Goal: Register for event/course

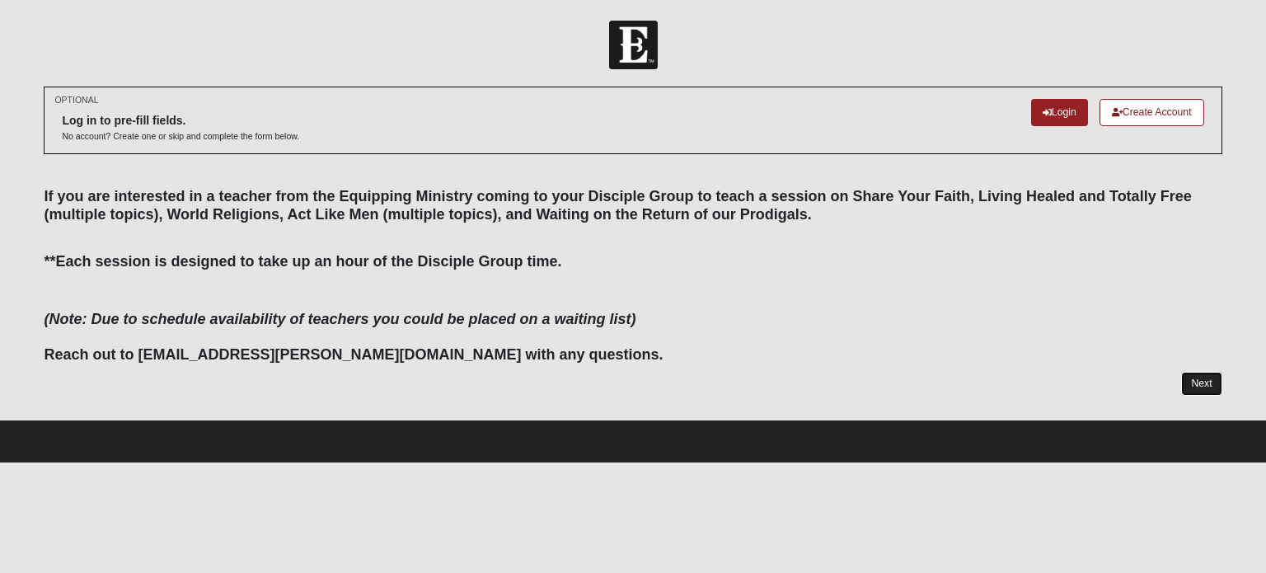
click at [1205, 387] on link "Next" at bounding box center [1201, 384] width 40 height 24
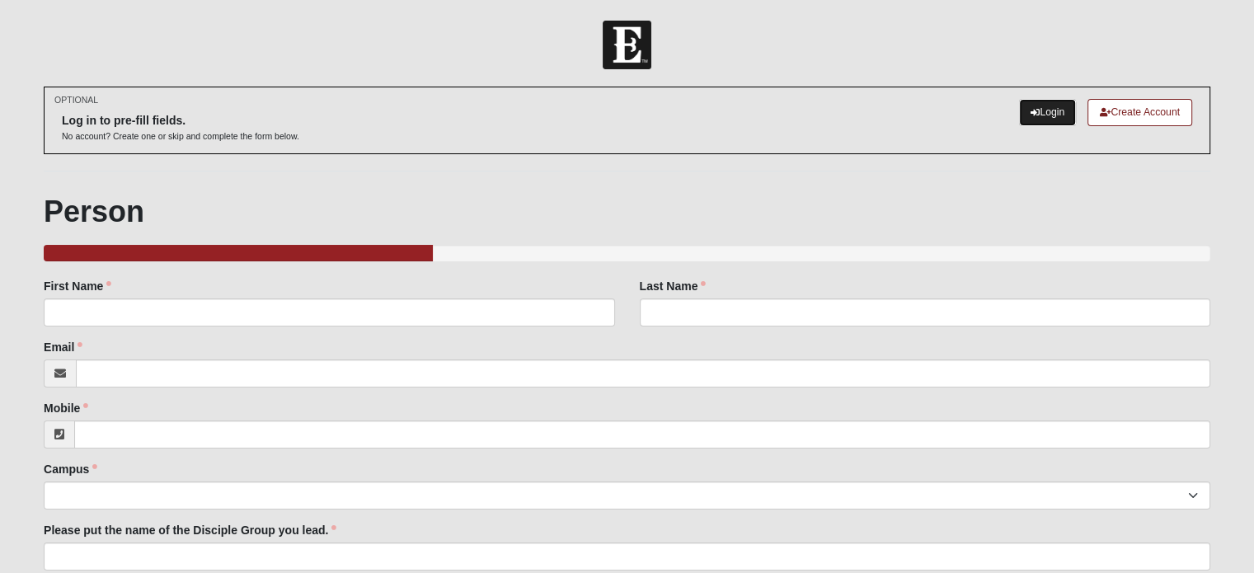
click at [1065, 119] on link "Login" at bounding box center [1047, 112] width 57 height 27
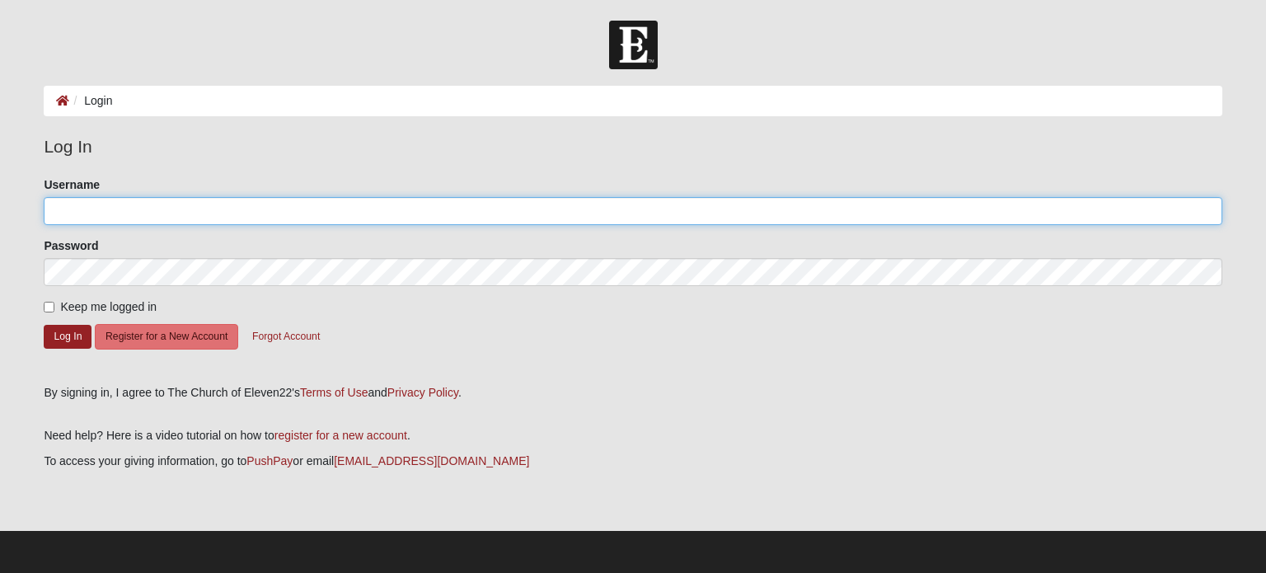
click at [388, 213] on input "Username" at bounding box center [633, 211] width 1178 height 28
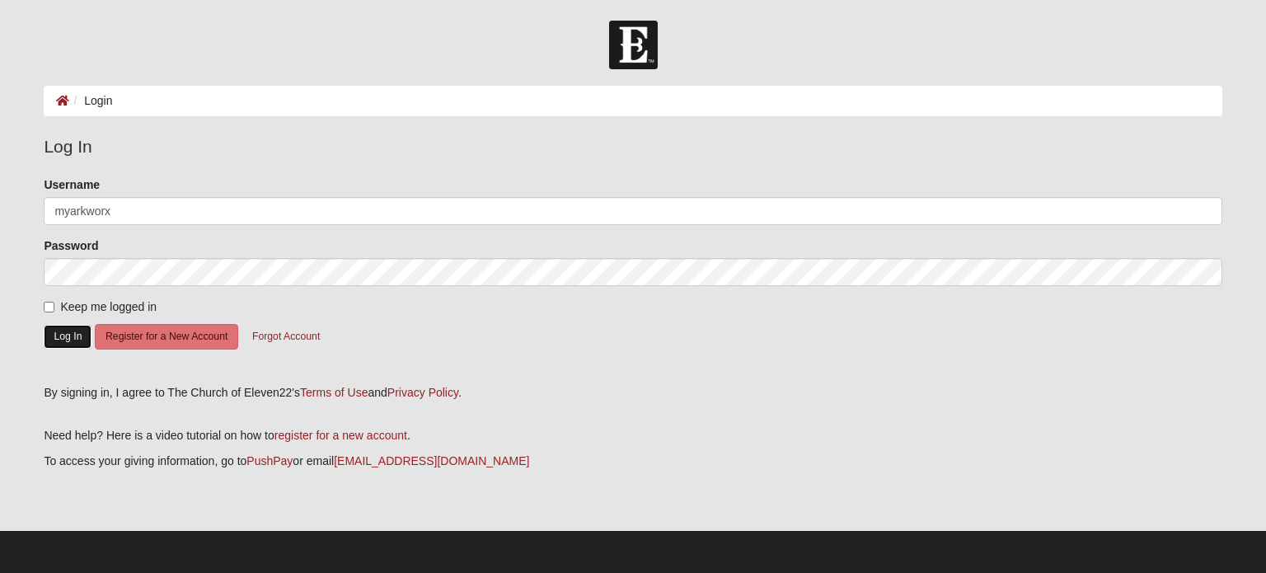
click at [59, 340] on button "Log In" at bounding box center [68, 337] width 48 height 24
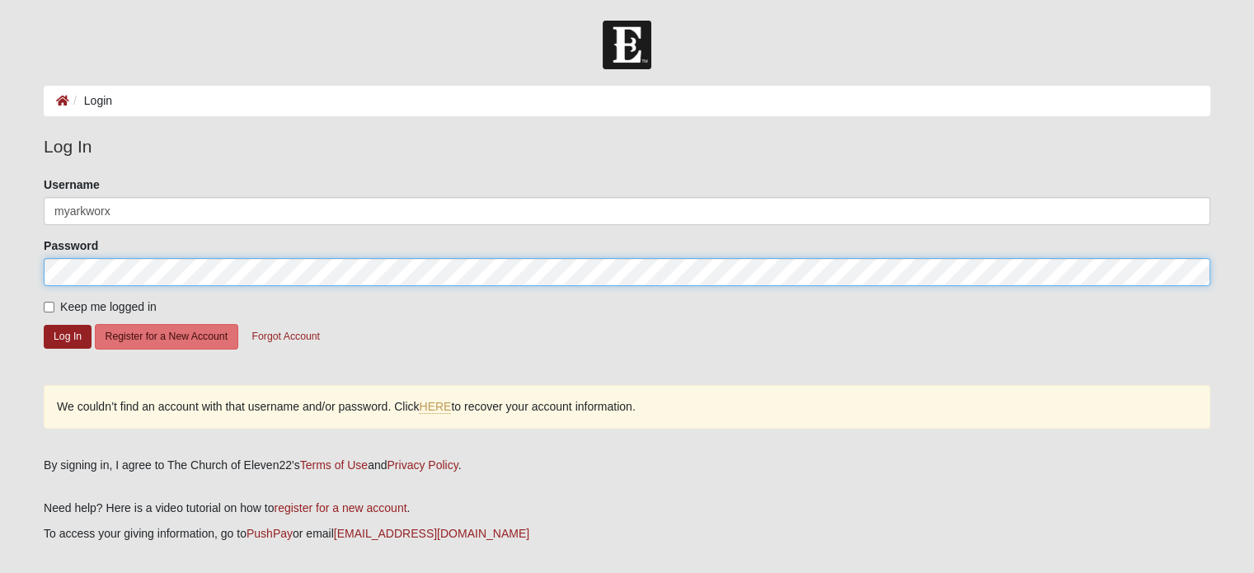
click at [44, 325] on button "Log In" at bounding box center [68, 337] width 48 height 24
click at [0, 265] on form "Log In Login Login Error Log In Please correct the following: Username myarkwor…" at bounding box center [627, 333] width 1254 height 625
click at [44, 325] on button "Log In" at bounding box center [68, 337] width 48 height 24
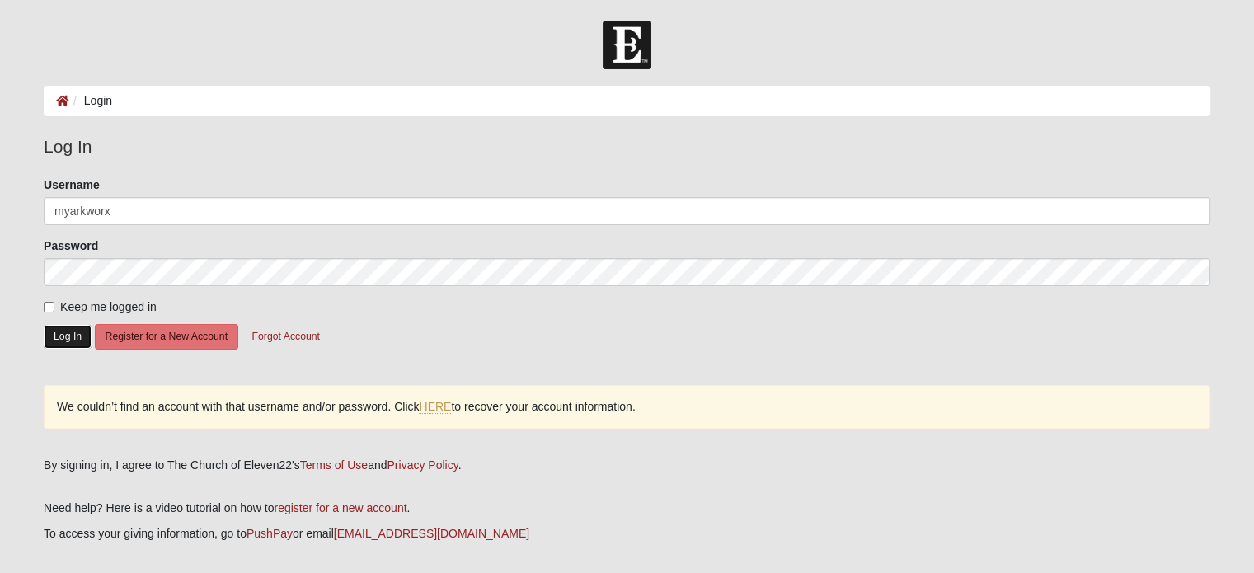
click at [66, 340] on button "Log In" at bounding box center [68, 337] width 48 height 24
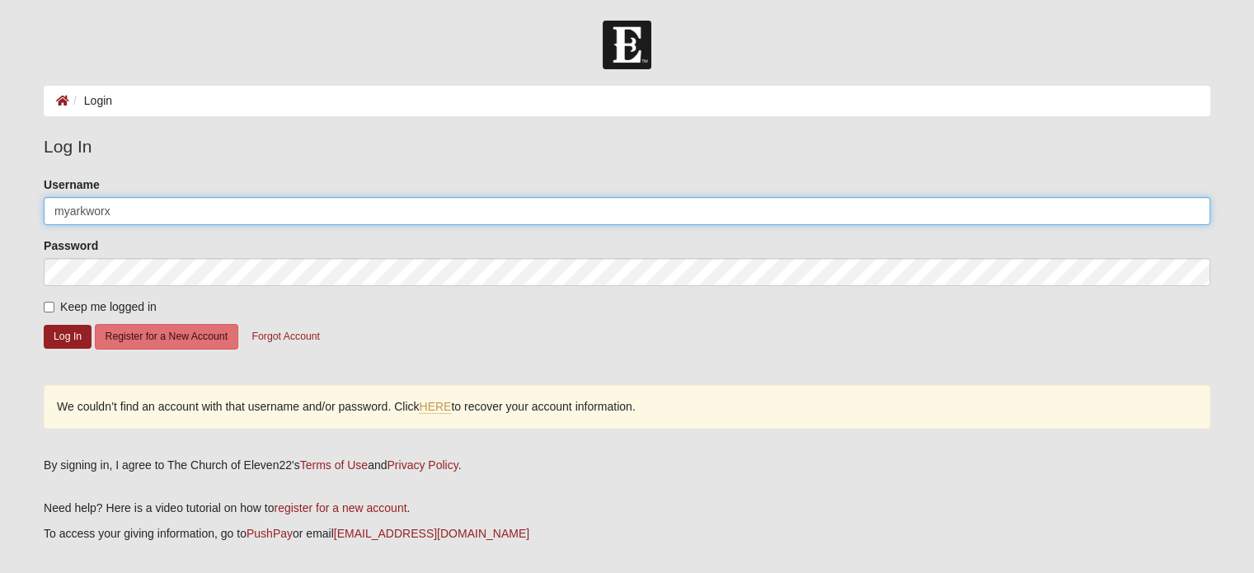
click at [97, 207] on input "myarkworx" at bounding box center [627, 211] width 1166 height 28
drag, startPoint x: 125, startPoint y: 208, endPoint x: 0, endPoint y: 208, distance: 125.3
click at [0, 208] on form "Log In Login Login Error Log In Please correct the following: Username myarkwor…" at bounding box center [627, 333] width 1254 height 625
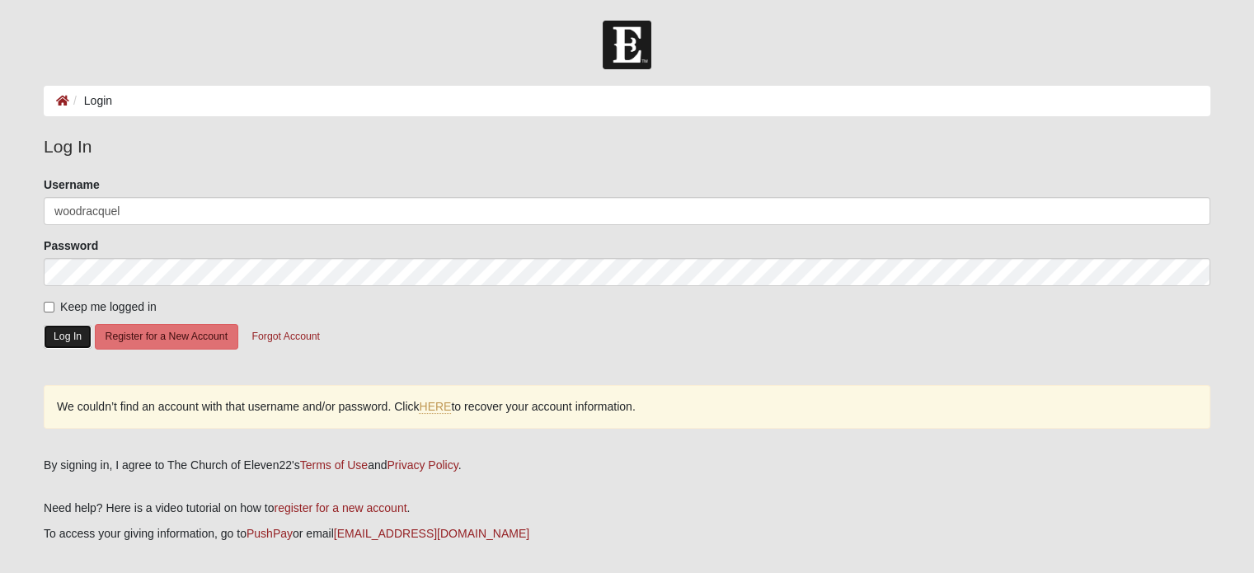
click at [86, 334] on button "Log In" at bounding box center [68, 337] width 48 height 24
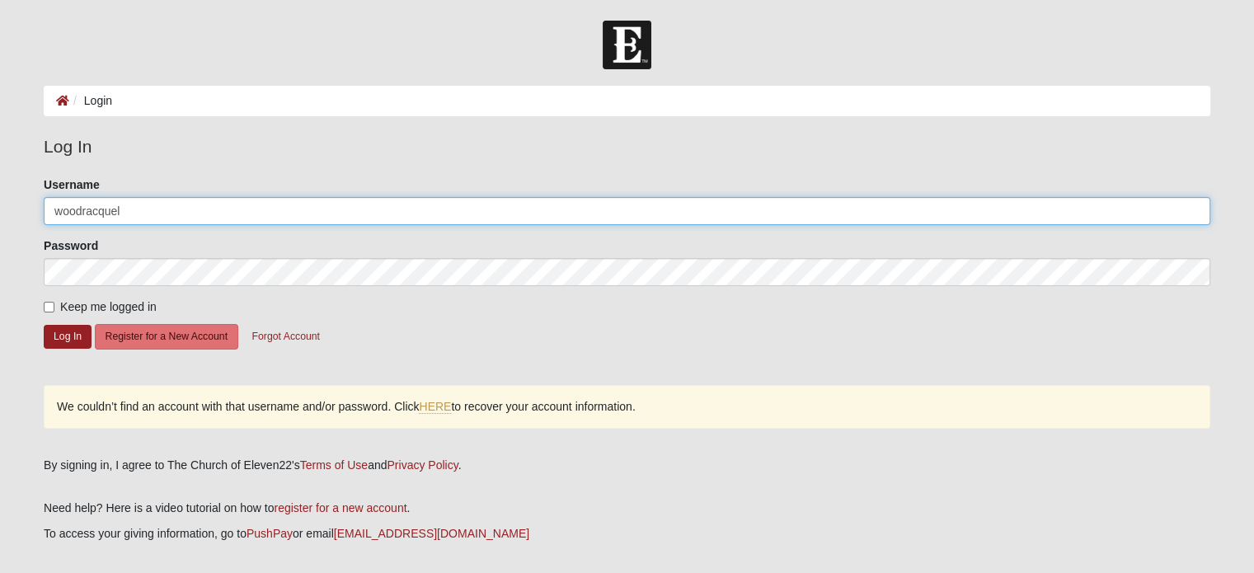
drag, startPoint x: 160, startPoint y: 210, endPoint x: 0, endPoint y: 219, distance: 160.2
click at [0, 219] on form "Log In Login Login Error Log In Please correct the following: Username woodracq…" at bounding box center [627, 333] width 1254 height 625
type input "myarkworx"
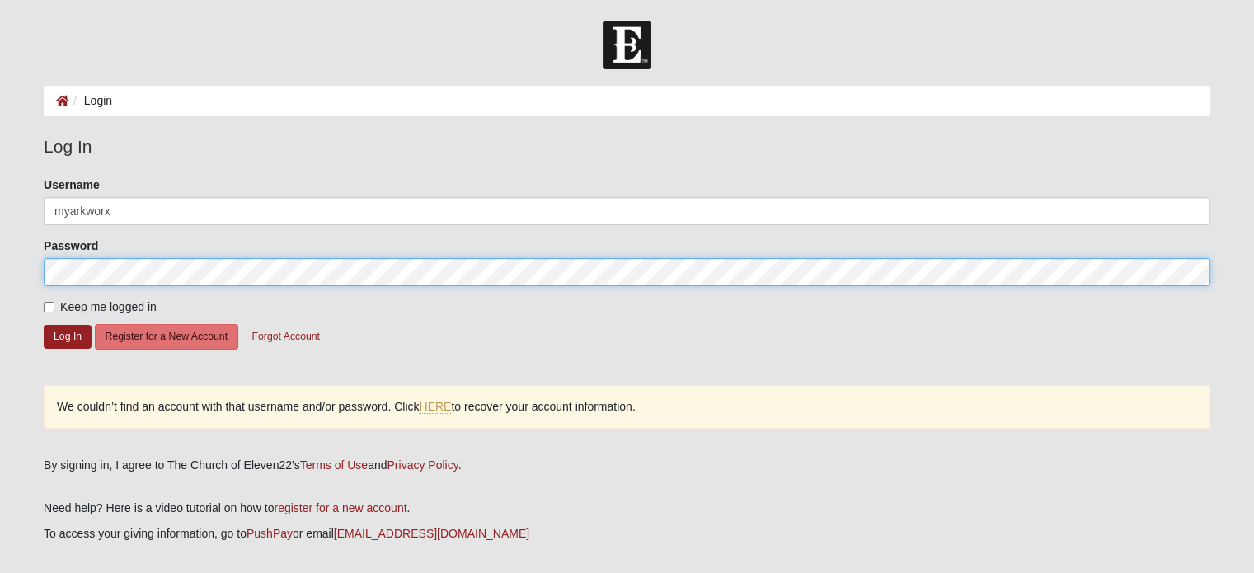
click at [44, 325] on button "Log In" at bounding box center [68, 337] width 48 height 24
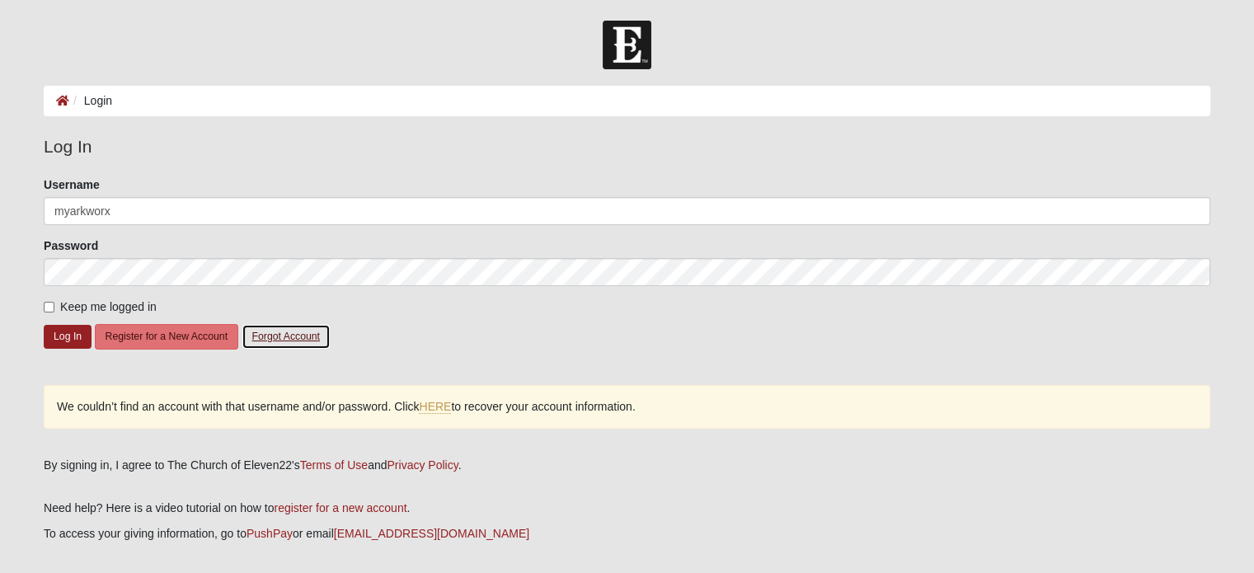
click at [293, 332] on button "Forgot Account" at bounding box center [286, 337] width 89 height 26
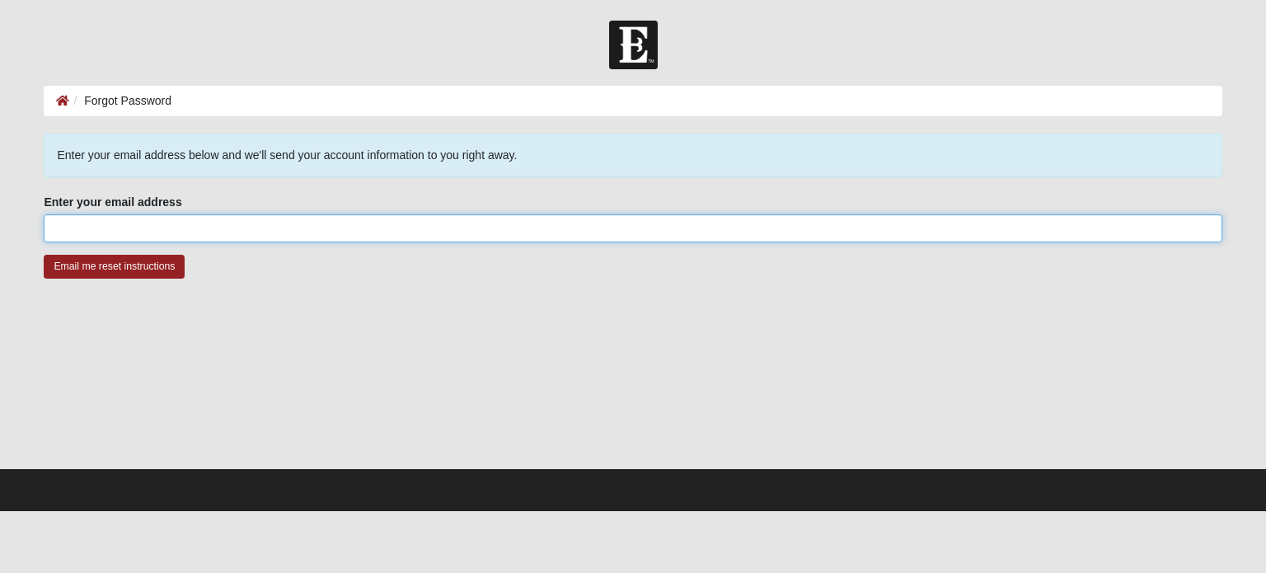
click at [345, 237] on input "Enter your email address" at bounding box center [633, 228] width 1178 height 28
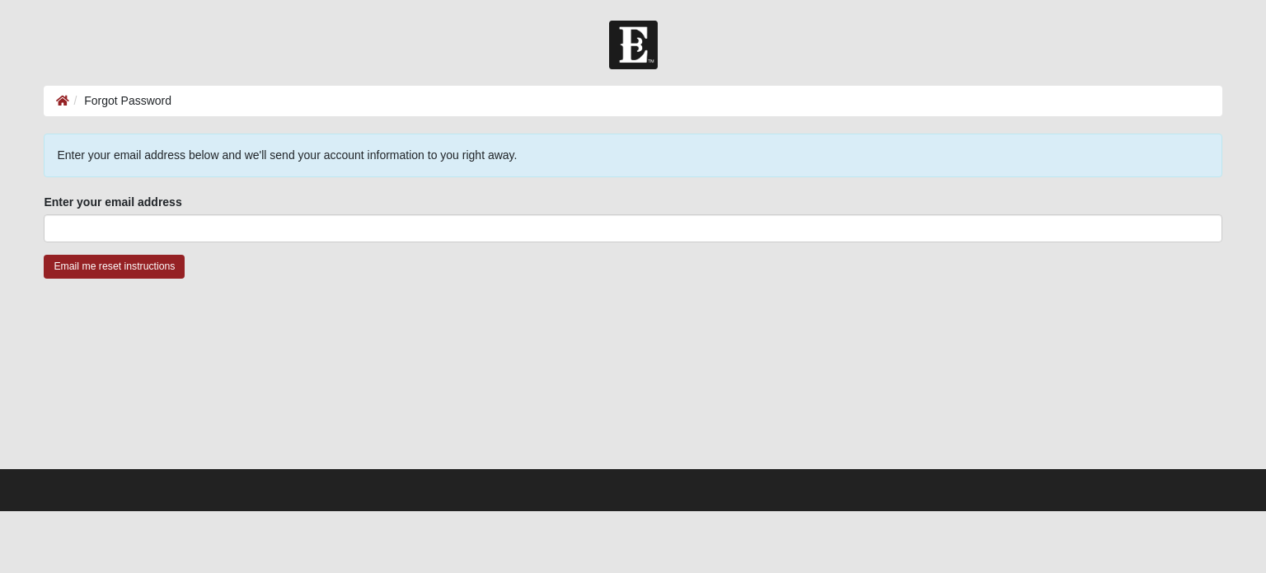
click at [448, 410] on div at bounding box center [633, 384] width 1178 height 165
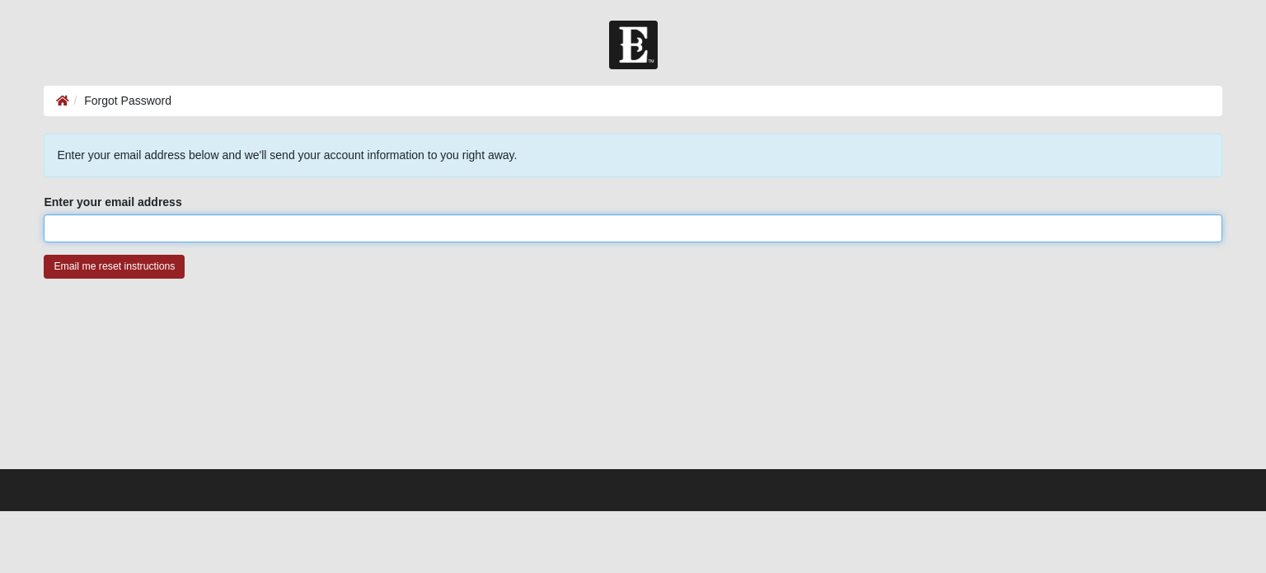
click at [195, 226] on input "Enter your email address" at bounding box center [633, 228] width 1178 height 28
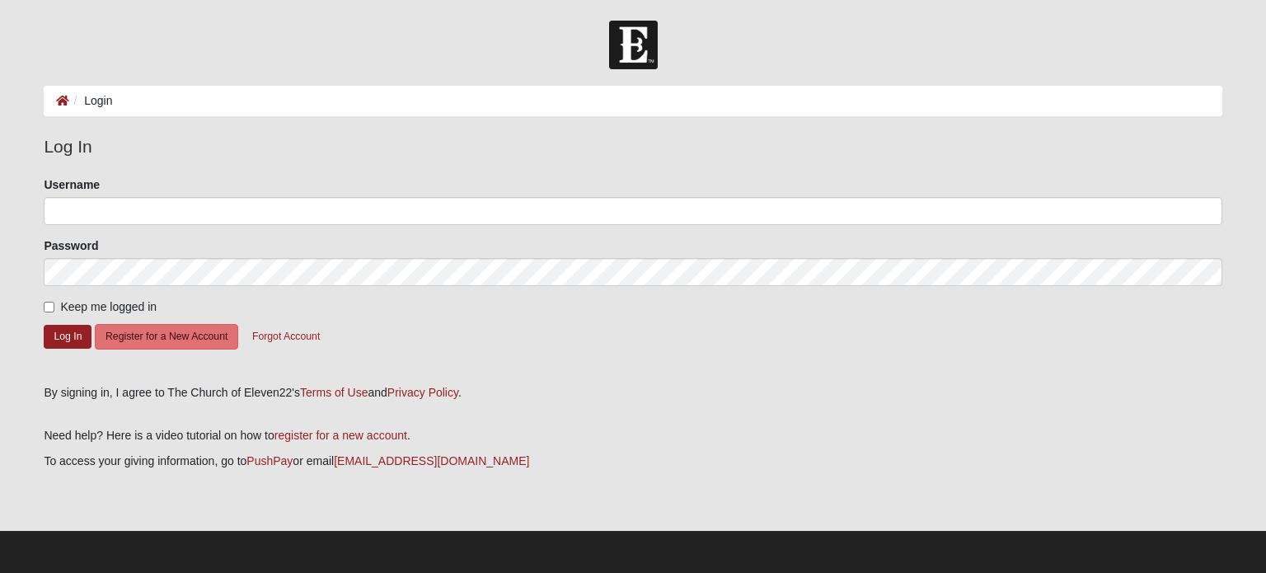
click at [649, 54] on img at bounding box center [633, 45] width 49 height 49
